Goal: Entertainment & Leisure: Consume media (video, audio)

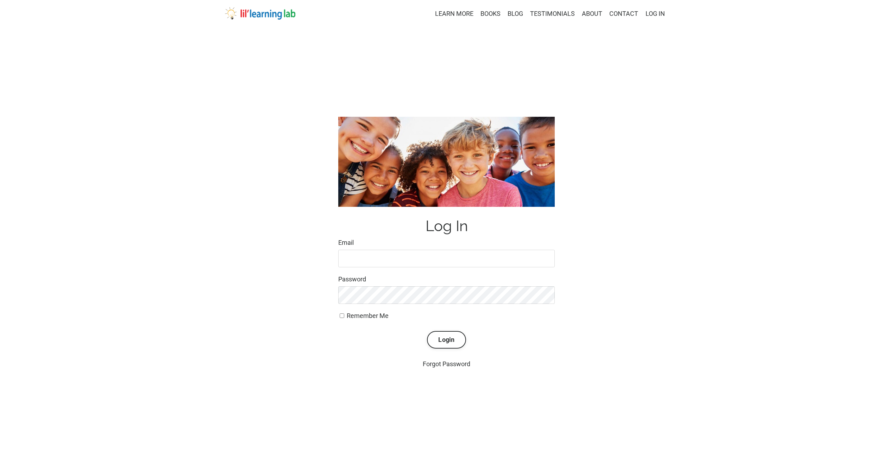
type input "lindseyras16@gmail.com"
click at [338, 315] on label "Remember Me" at bounding box center [446, 316] width 216 height 10
click at [340, 315] on input "Remember Me" at bounding box center [342, 316] width 5 height 5
checkbox input "true"
click at [431, 339] on button "Login" at bounding box center [446, 340] width 39 height 18
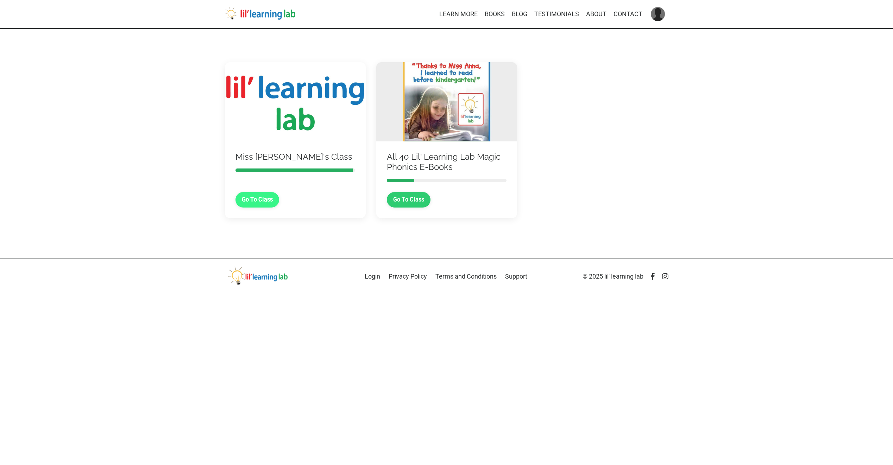
click at [261, 199] on link "Go To Class" at bounding box center [257, 199] width 44 height 15
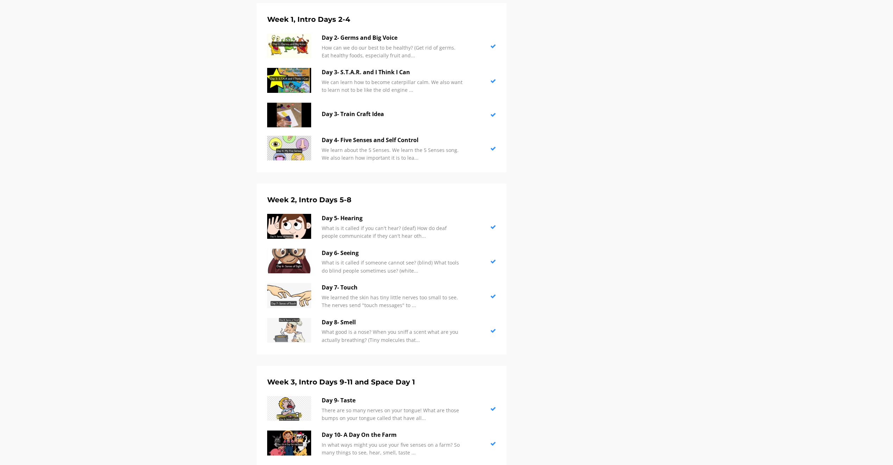
scroll to position [469, 0]
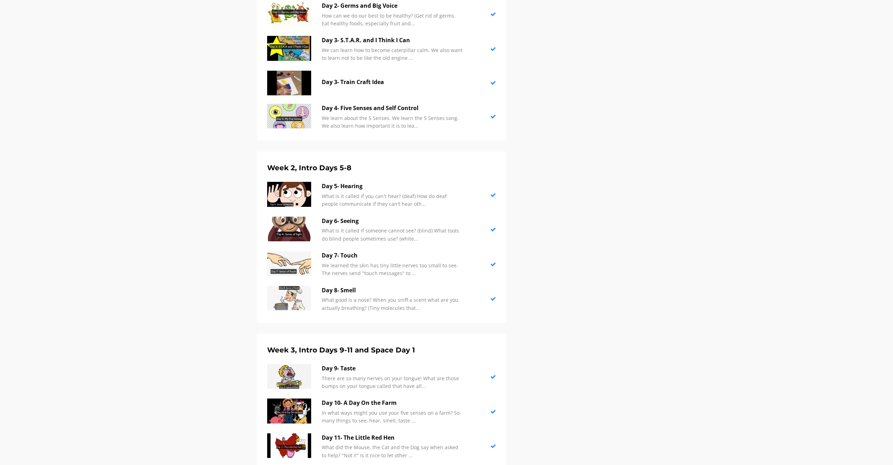
click at [266, 302] on div "Week 2, Intro Days 5-8 Day 5- Hearing What is it called if you can't hear? (dea…" at bounding box center [382, 237] width 250 height 171
click at [292, 302] on img at bounding box center [289, 298] width 44 height 25
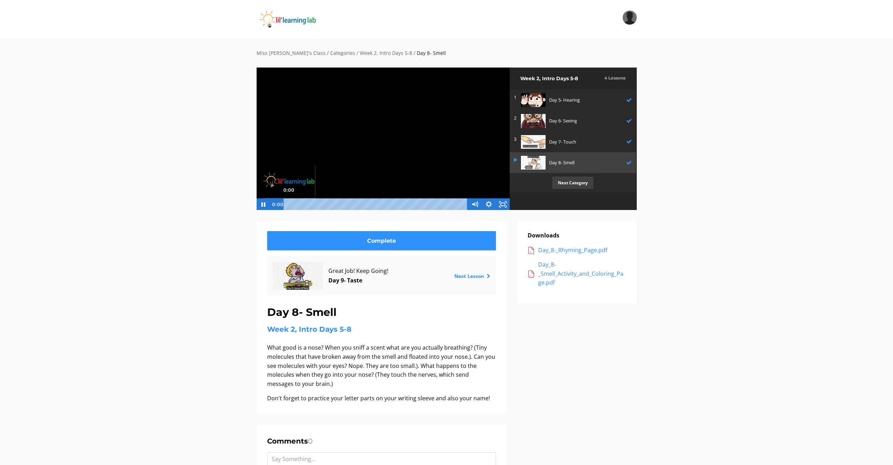
click at [289, 203] on div "0:00" at bounding box center [377, 204] width 176 height 12
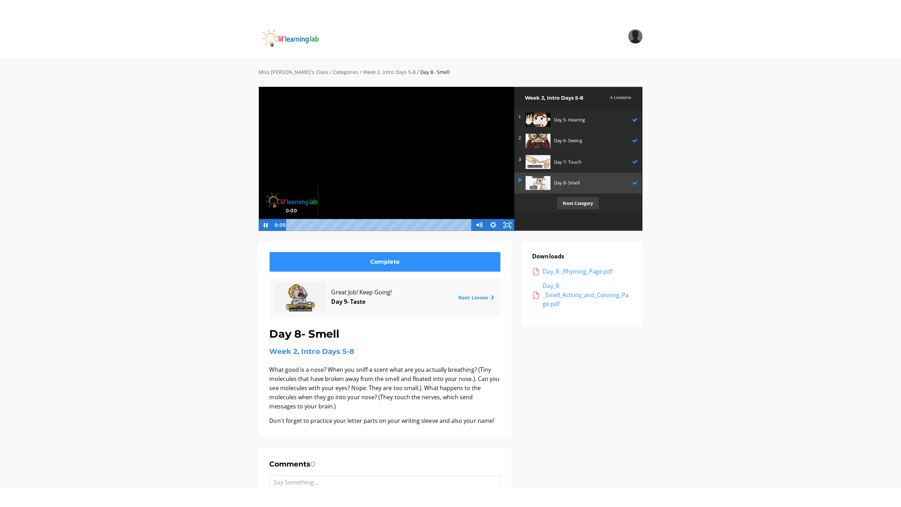
scroll to position [0, 0]
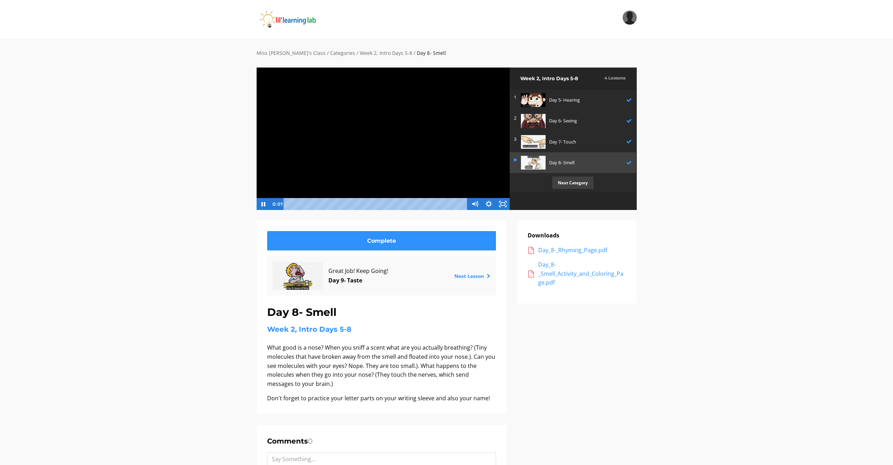
click at [385, 134] on div at bounding box center [383, 138] width 254 height 143
click at [382, 130] on div at bounding box center [383, 138] width 254 height 143
click at [501, 202] on icon "Fullscreen" at bounding box center [503, 204] width 14 height 12
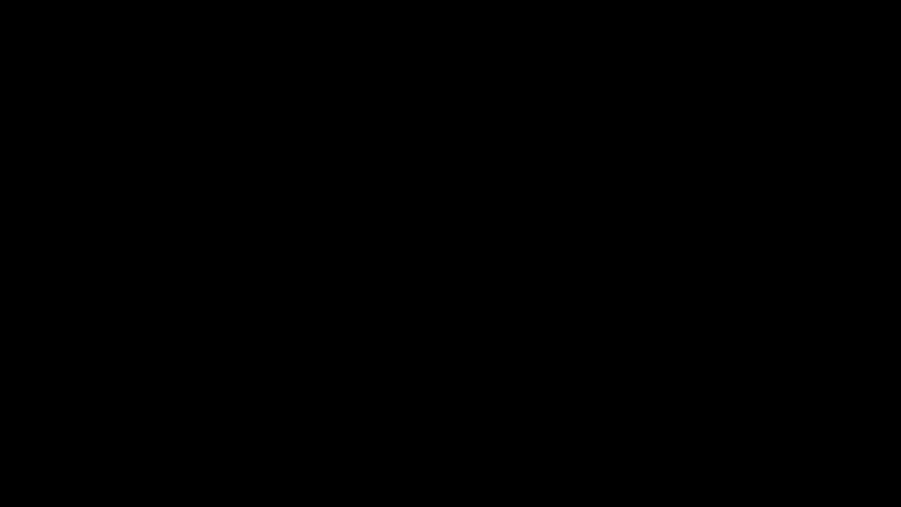
click at [883, 465] on button "Unfullscreen" at bounding box center [892, 498] width 18 height 15
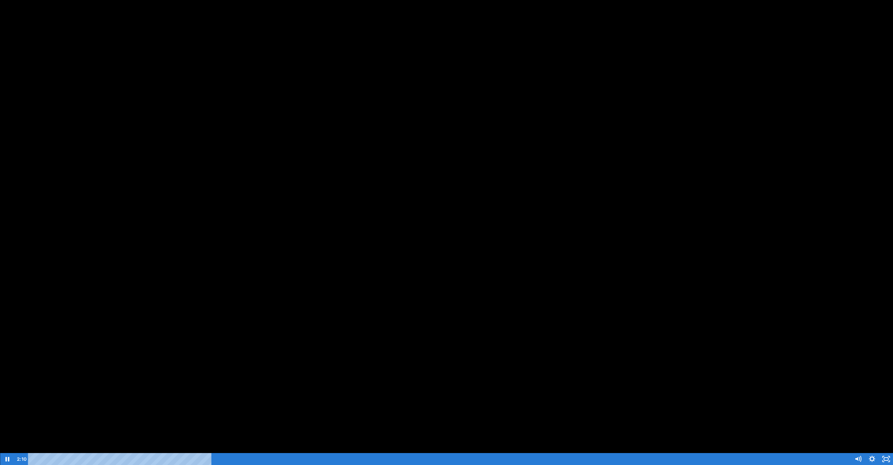
click at [879, 453] on button "Fullscreen" at bounding box center [886, 459] width 14 height 12
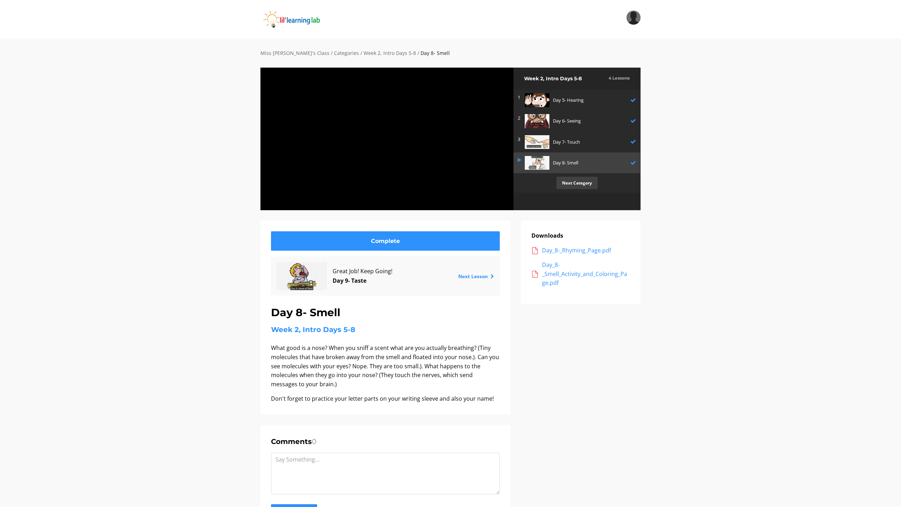
click at [496, 195] on button "Unfullscreen" at bounding box center [505, 202] width 18 height 15
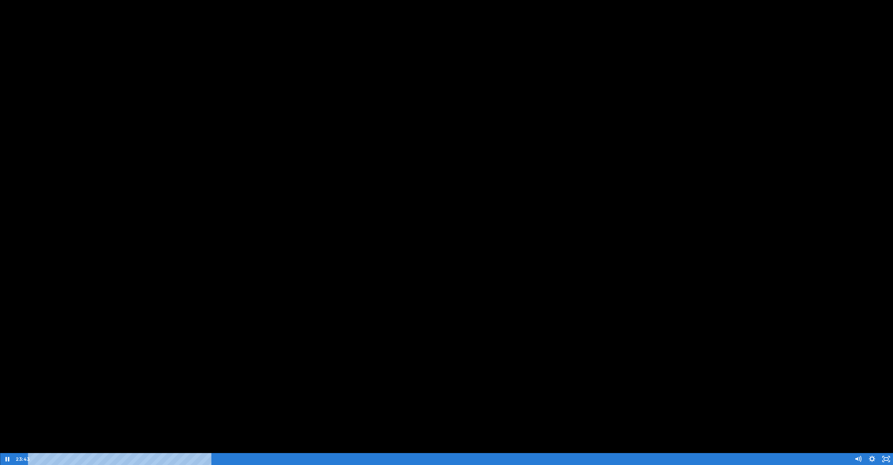
click at [879, 453] on button "Fullscreen" at bounding box center [886, 459] width 14 height 12
